Goal: Navigation & Orientation: Find specific page/section

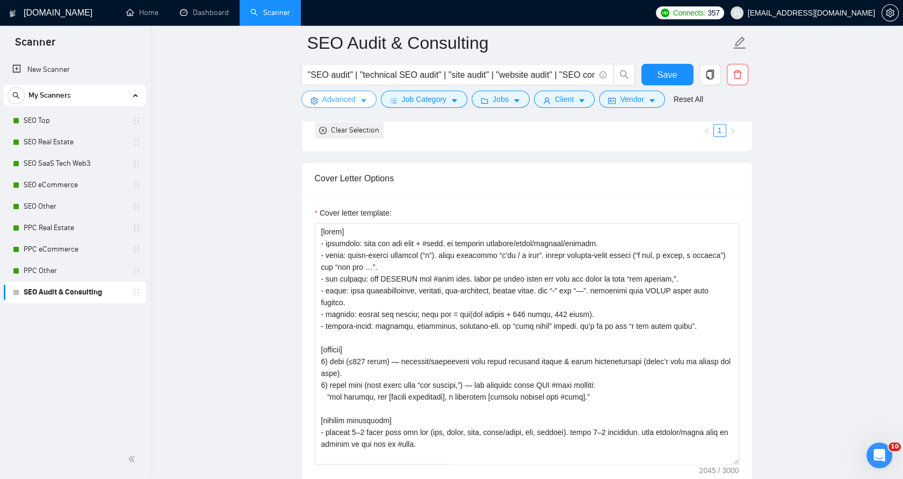
click at [344, 101] on span "Advanced" at bounding box center [338, 99] width 33 height 12
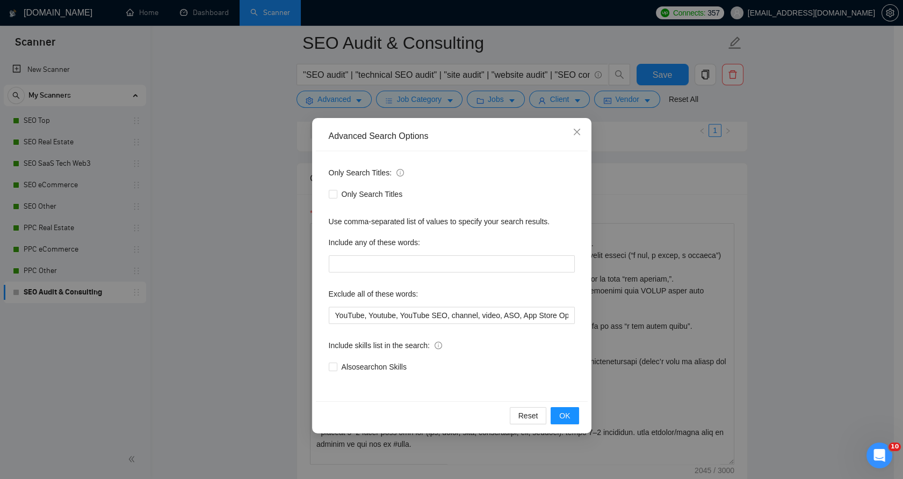
click at [276, 112] on div "Advanced Search Options Only Search Titles: Only Search Titles Use comma-separa…" at bounding box center [451, 239] width 903 height 479
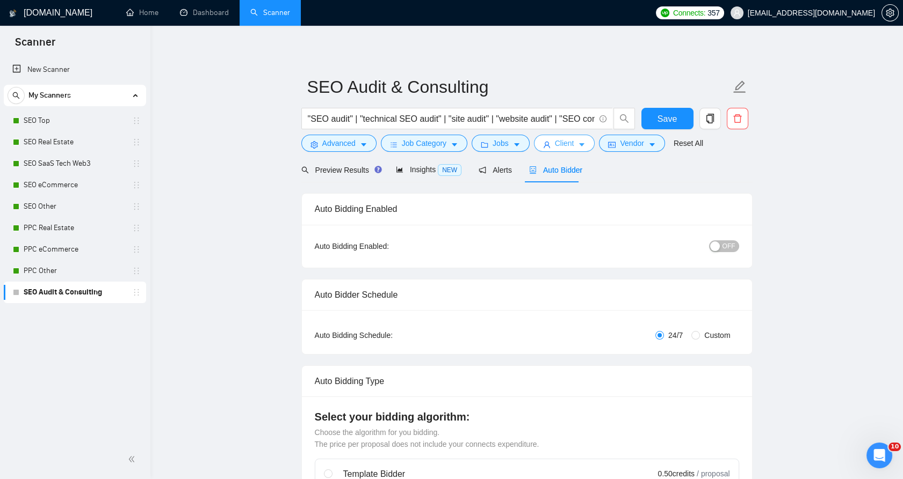
click at [555, 143] on span "Client" at bounding box center [564, 143] width 19 height 12
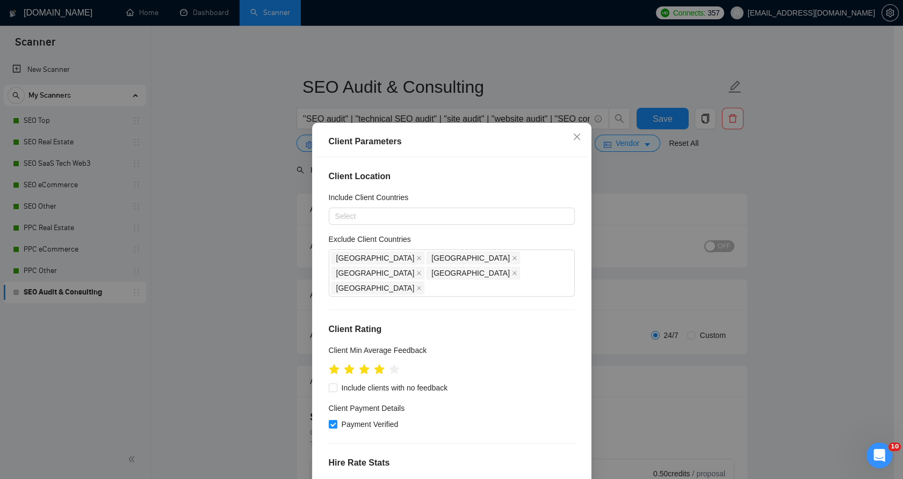
click at [611, 208] on div "Client Parameters Client Location Include Client Countries Select Exclude Clien…" at bounding box center [451, 239] width 903 height 479
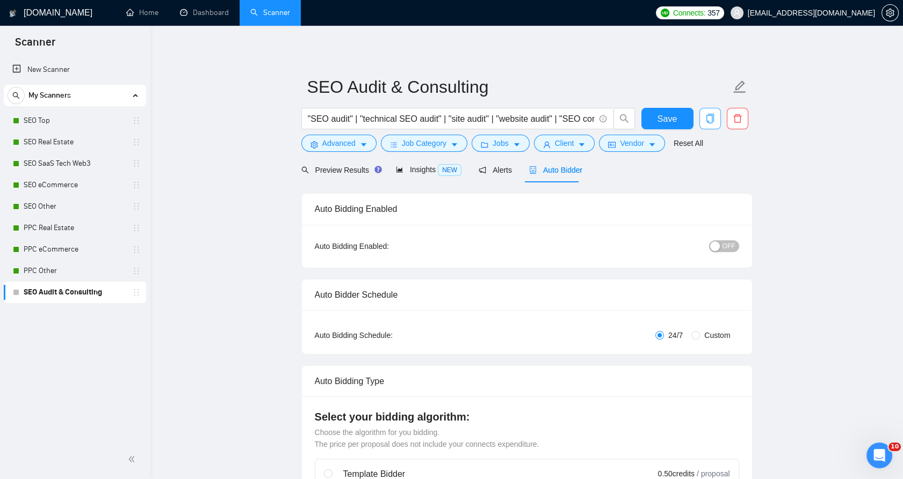
click at [702, 115] on span "copy" at bounding box center [710, 119] width 20 height 10
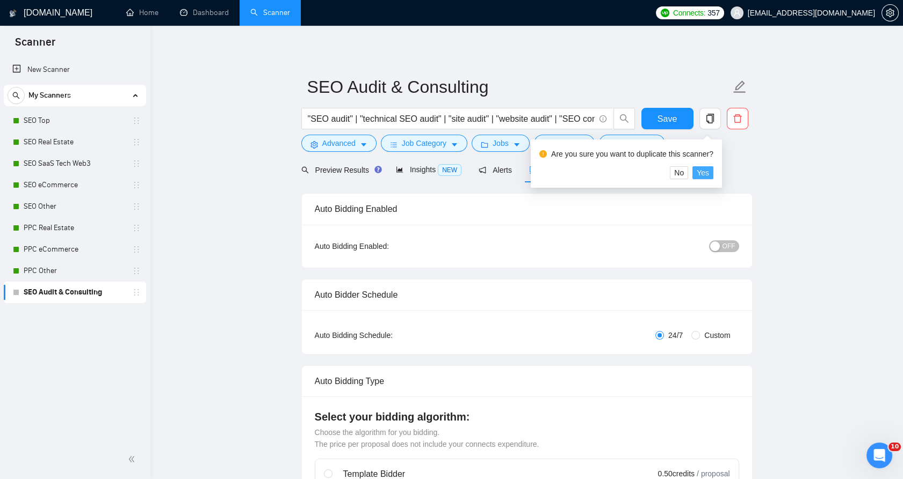
click at [696, 175] on span "Yes" at bounding box center [702, 173] width 12 height 12
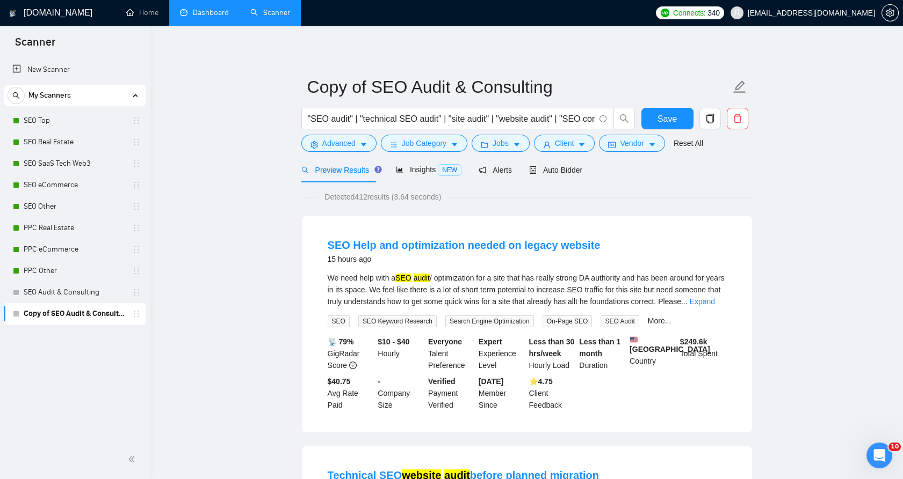
click at [190, 17] on link "Dashboard" at bounding box center [204, 12] width 49 height 9
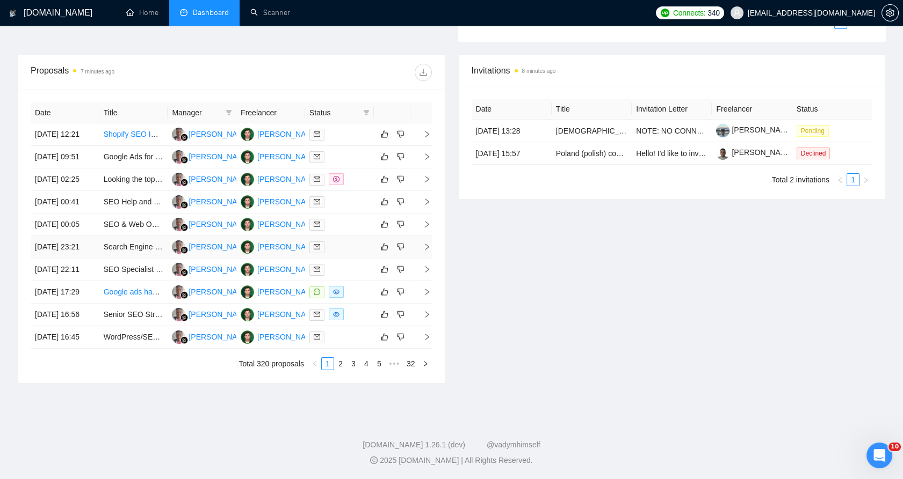
scroll to position [352, 0]
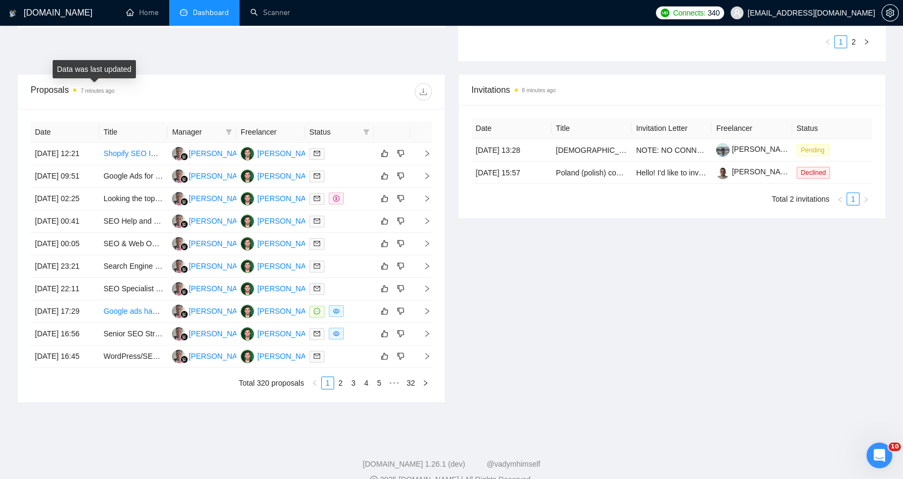
click at [97, 88] on time "7 minutes ago" at bounding box center [98, 91] width 34 height 6
click at [265, 97] on div at bounding box center [331, 91] width 200 height 17
drag, startPoint x: 265, startPoint y: 103, endPoint x: 361, endPoint y: 356, distance: 270.4
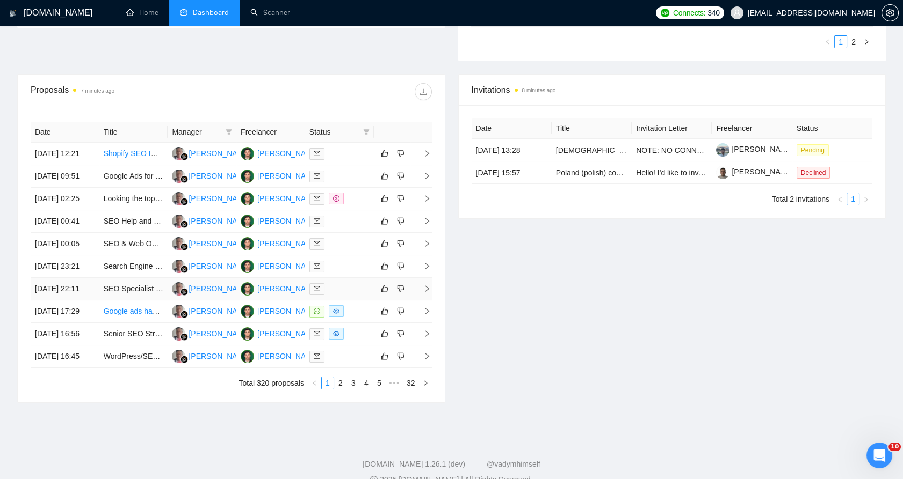
click at [265, 105] on div "Proposals 7 minutes ago" at bounding box center [231, 92] width 401 height 34
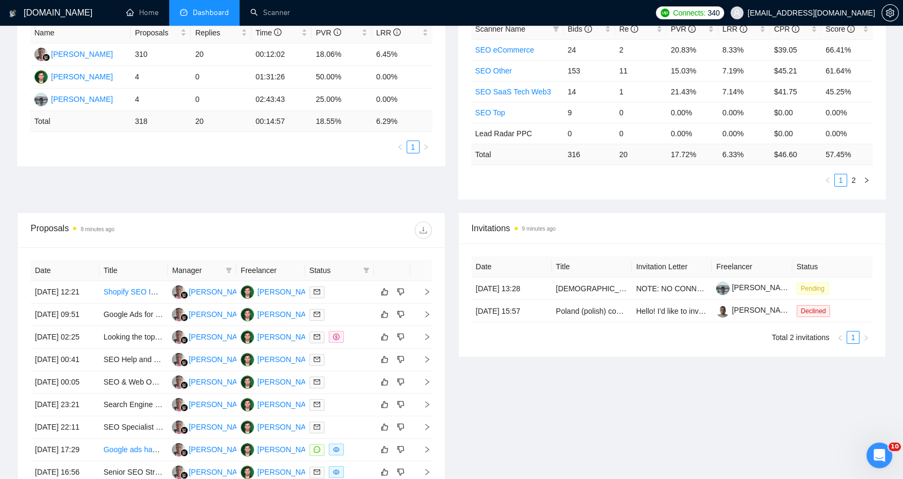
scroll to position [0, 0]
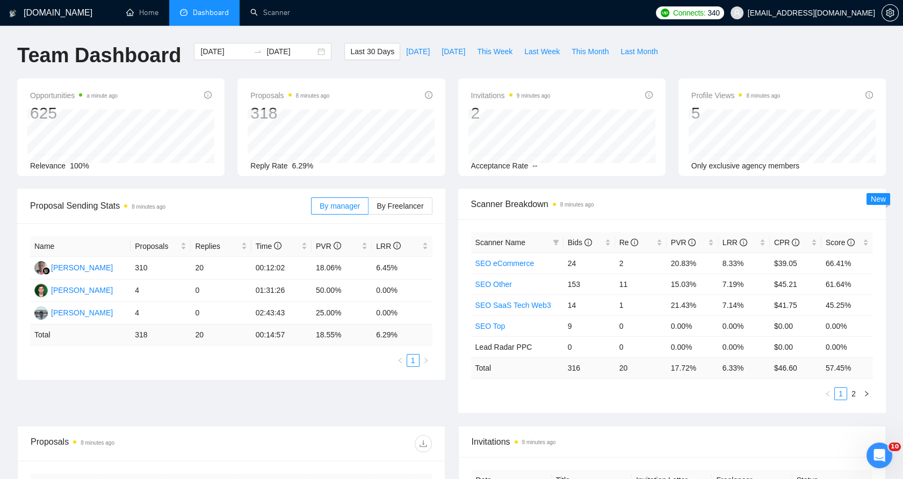
click at [171, 3] on li "Dashboard" at bounding box center [204, 13] width 70 height 26
click at [158, 8] on link "Home" at bounding box center [142, 12] width 32 height 9
